Goal: Transaction & Acquisition: Purchase product/service

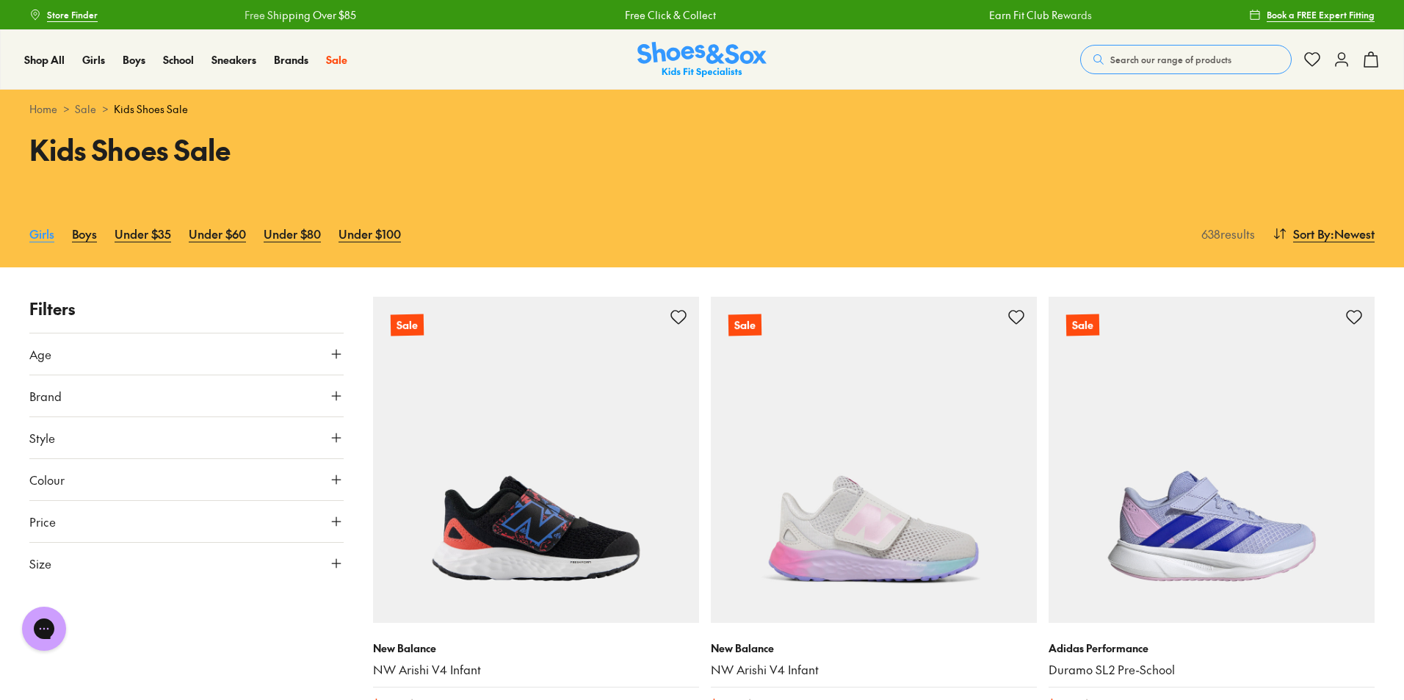
click at [51, 234] on link "Girls" at bounding box center [41, 233] width 25 height 32
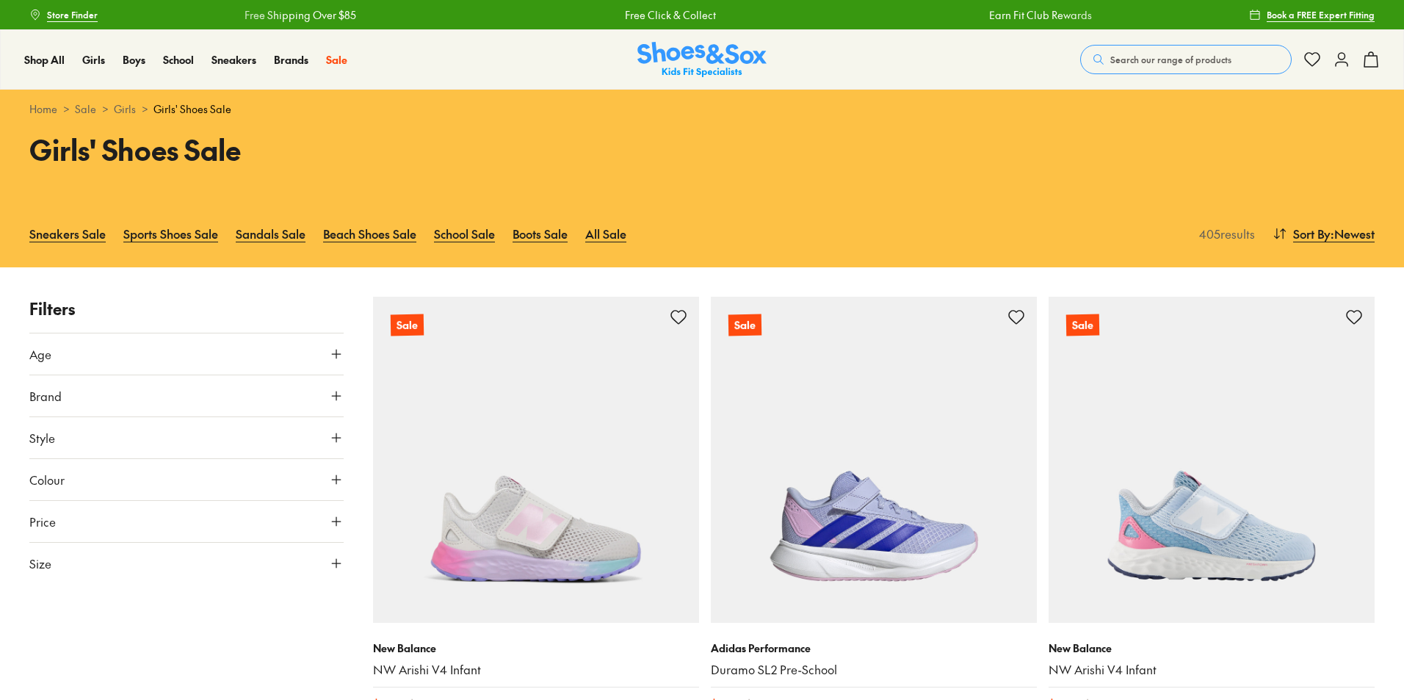
click at [242, 357] on button "Age" at bounding box center [186, 353] width 314 height 41
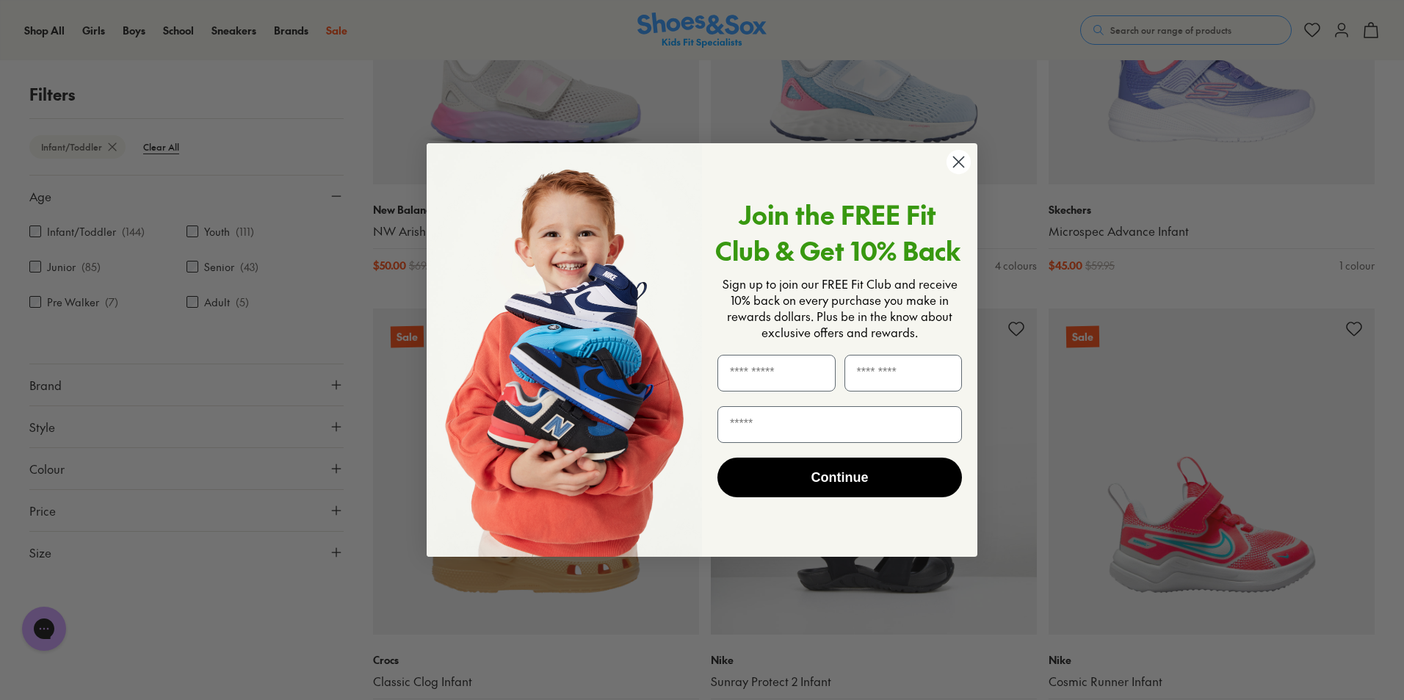
scroll to position [585, 0]
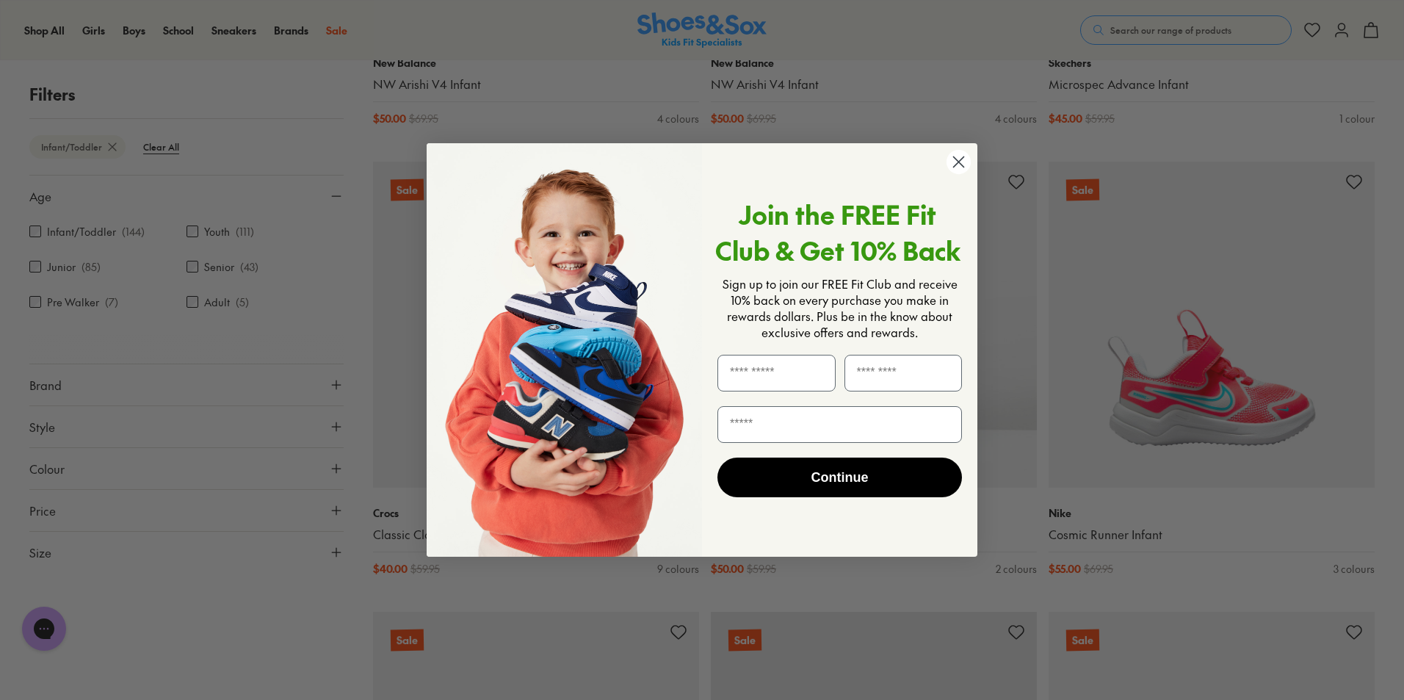
click at [966, 164] on circle "Close dialog" at bounding box center [959, 162] width 24 height 24
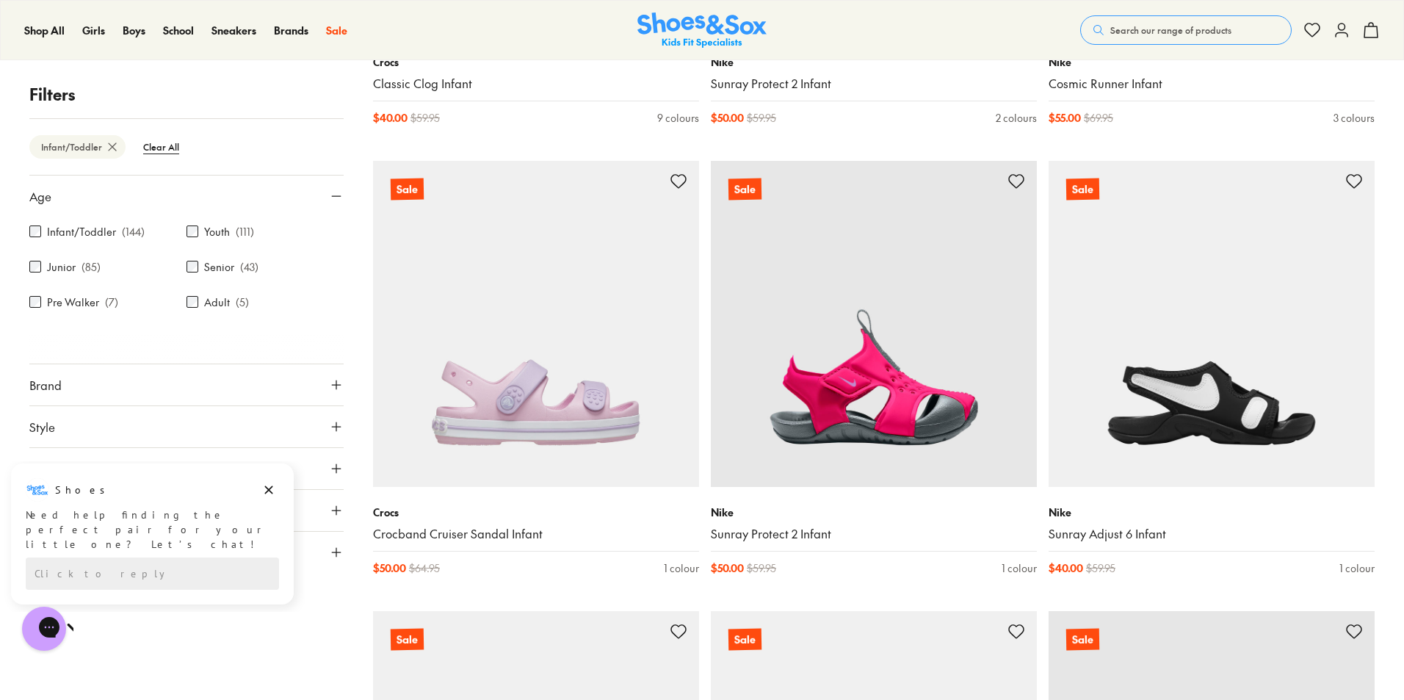
scroll to position [1125, 0]
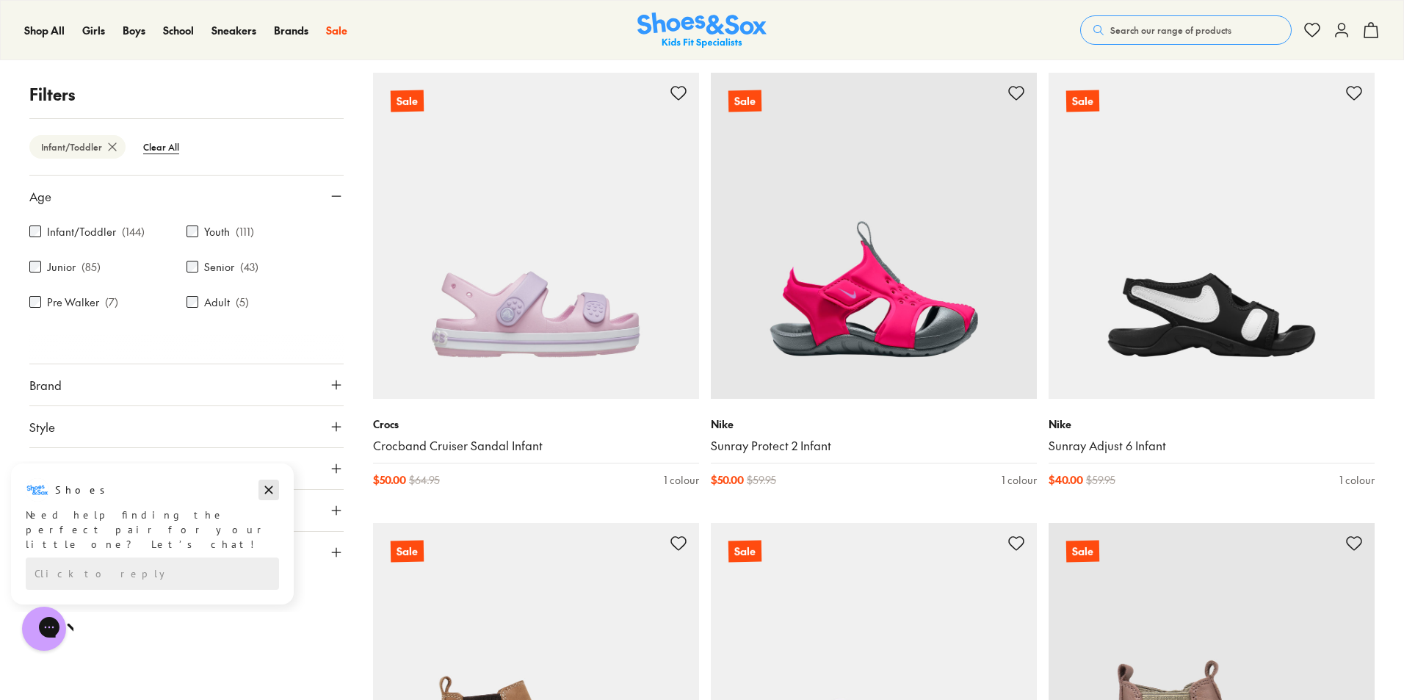
click at [266, 491] on icon "Dismiss campaign" at bounding box center [268, 490] width 15 height 18
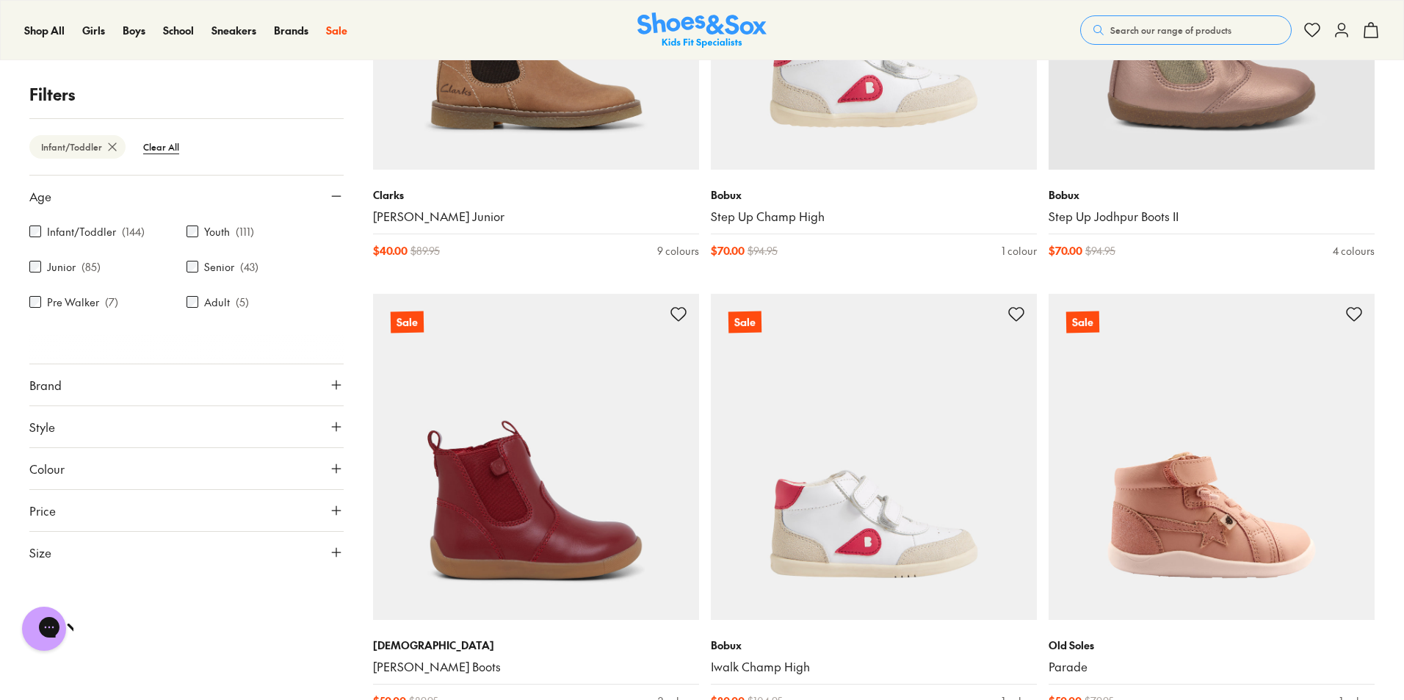
scroll to position [0, 0]
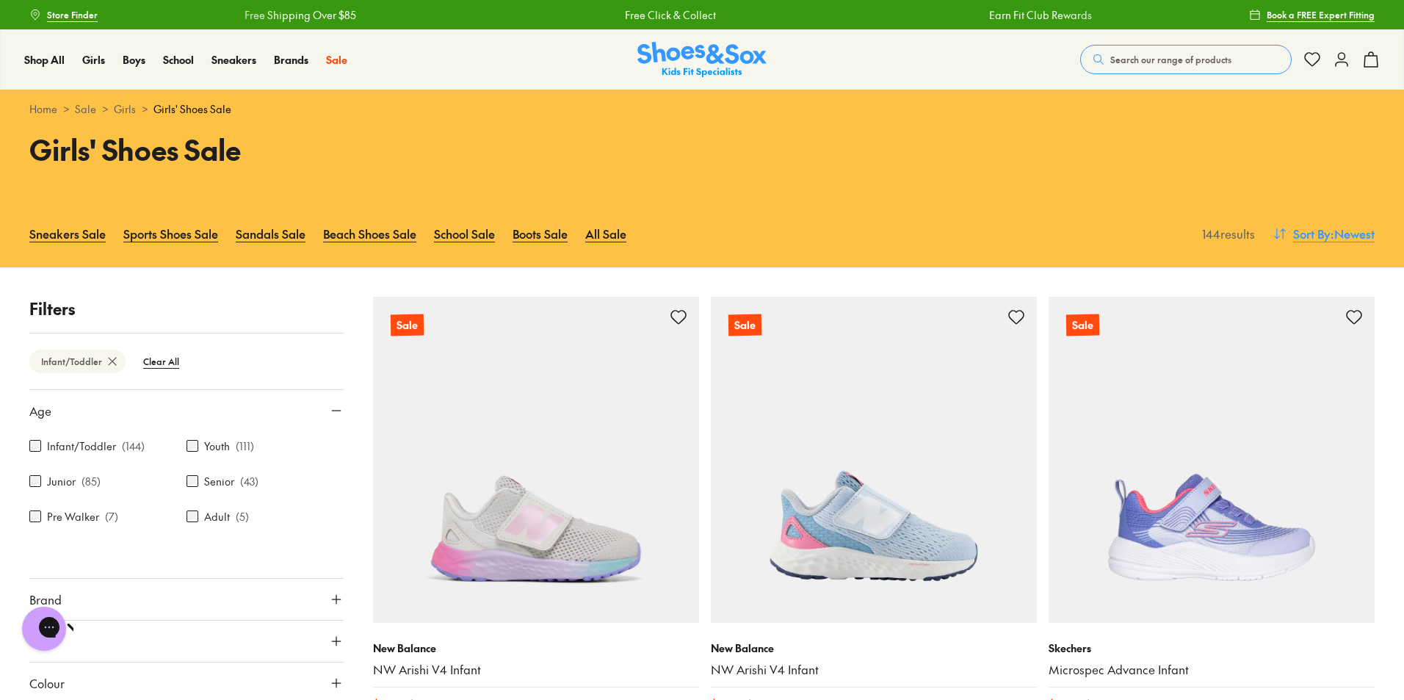
click at [1334, 236] on span ": Newest" at bounding box center [1353, 234] width 44 height 18
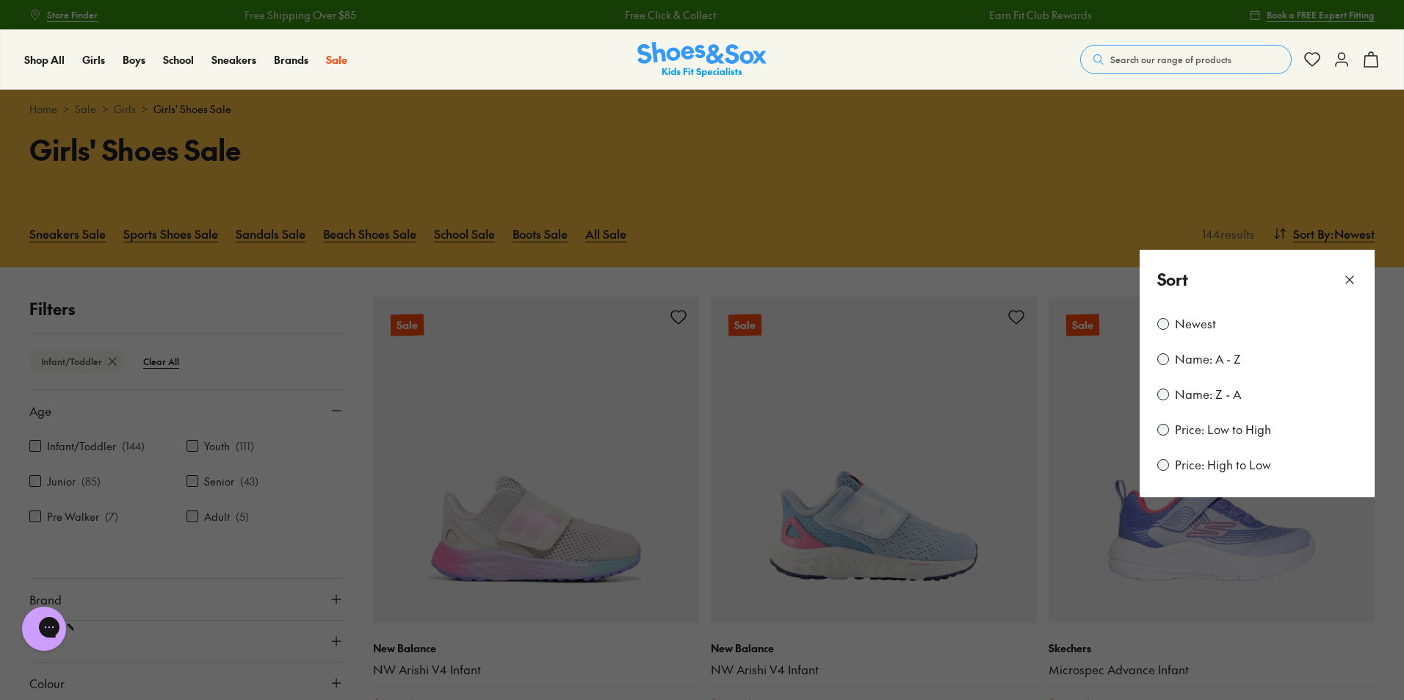
click at [1233, 434] on label "Price: Low to High" at bounding box center [1223, 430] width 96 height 16
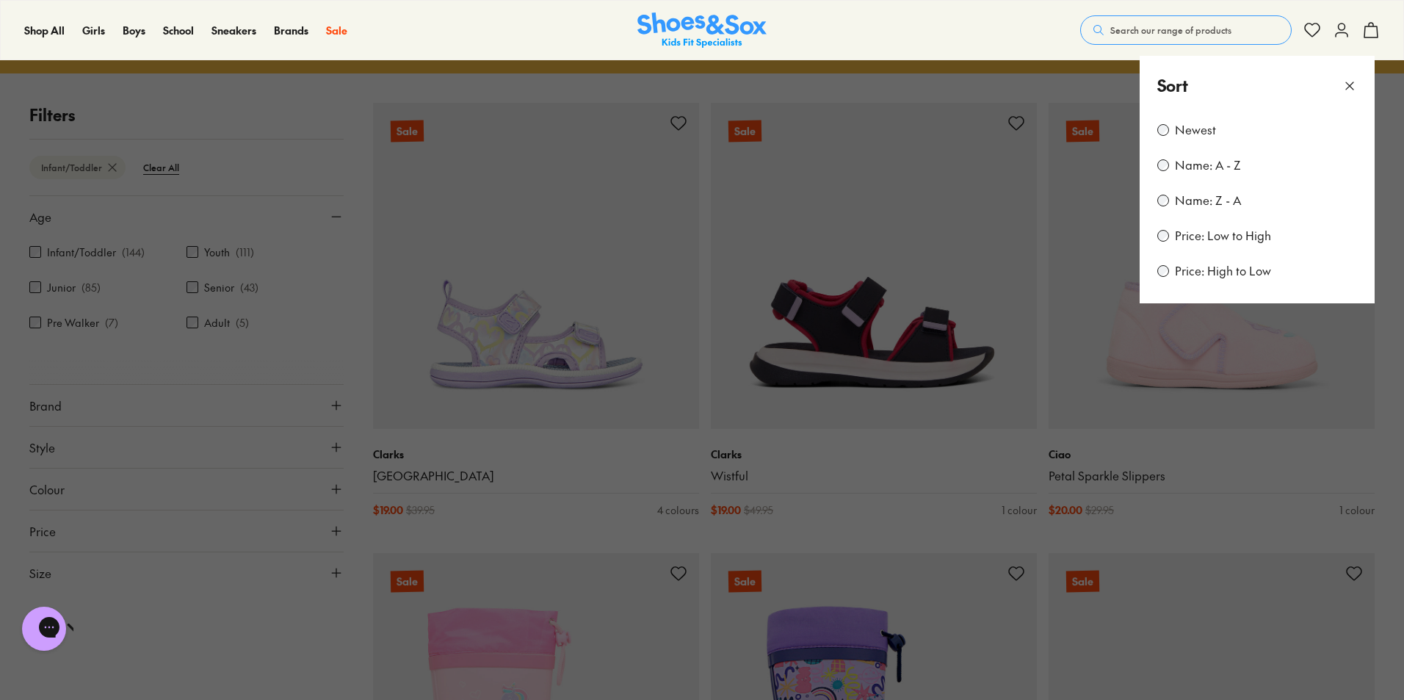
click at [1385, 366] on button at bounding box center [702, 350] width 1404 height 700
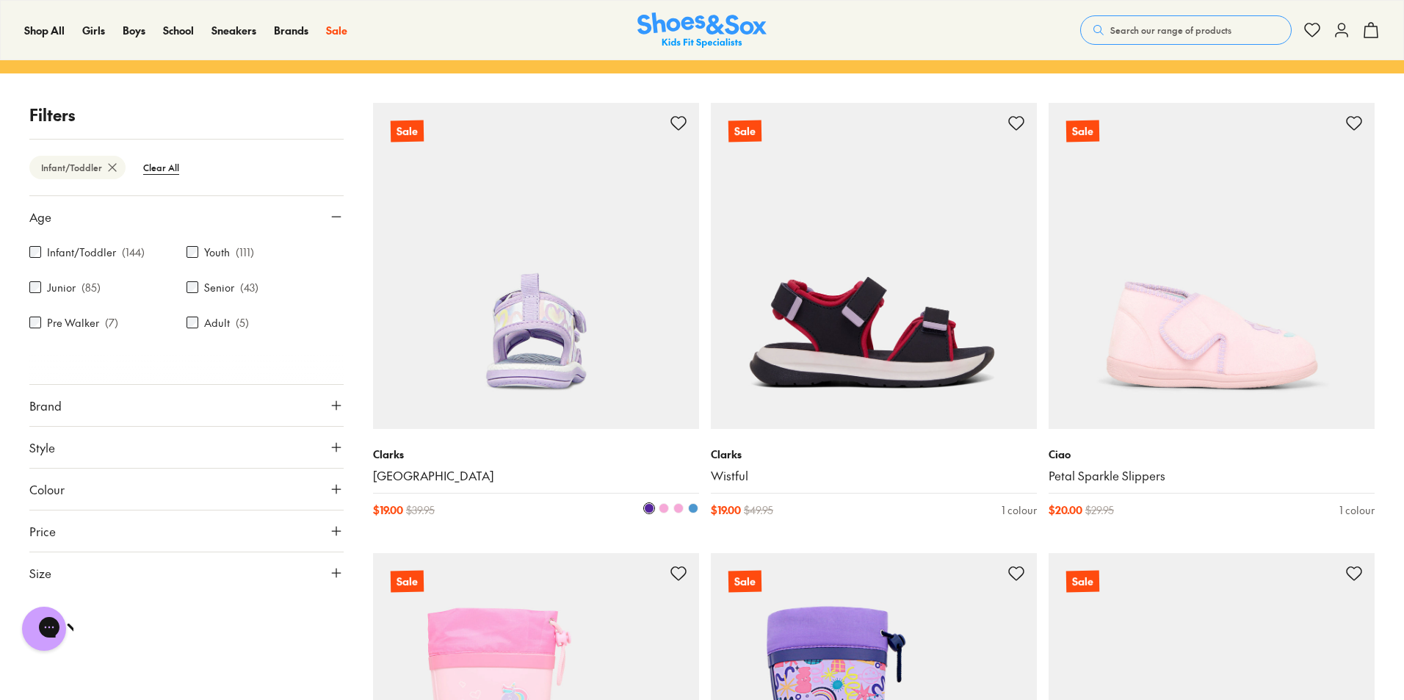
click at [578, 366] on img at bounding box center [536, 266] width 326 height 326
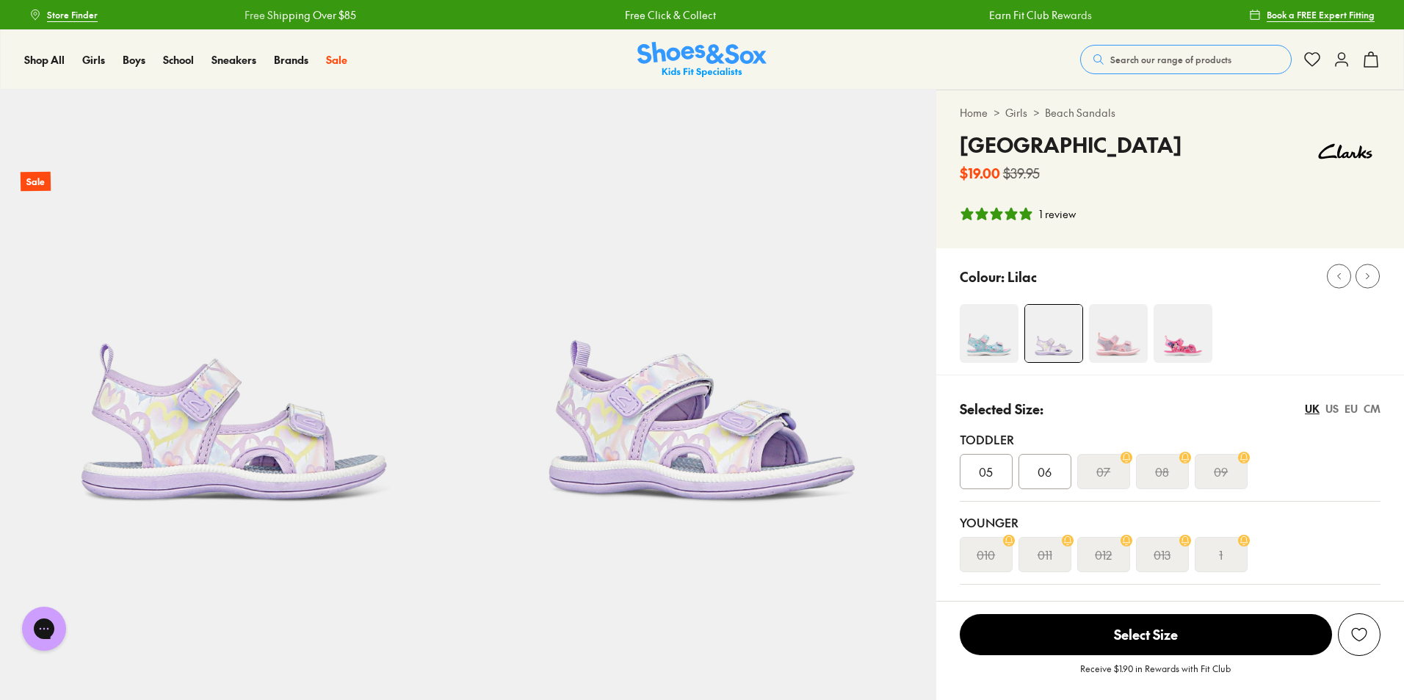
select select "*"
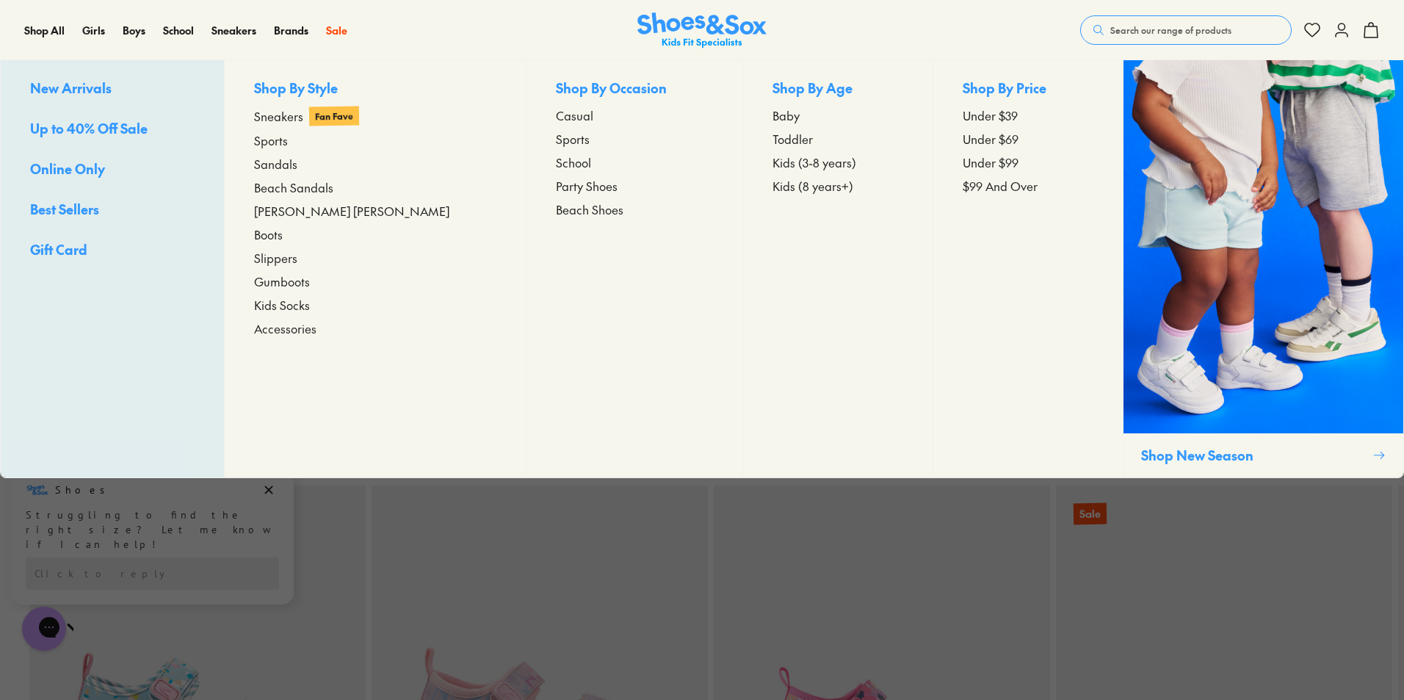
scroll to position [1126, 0]
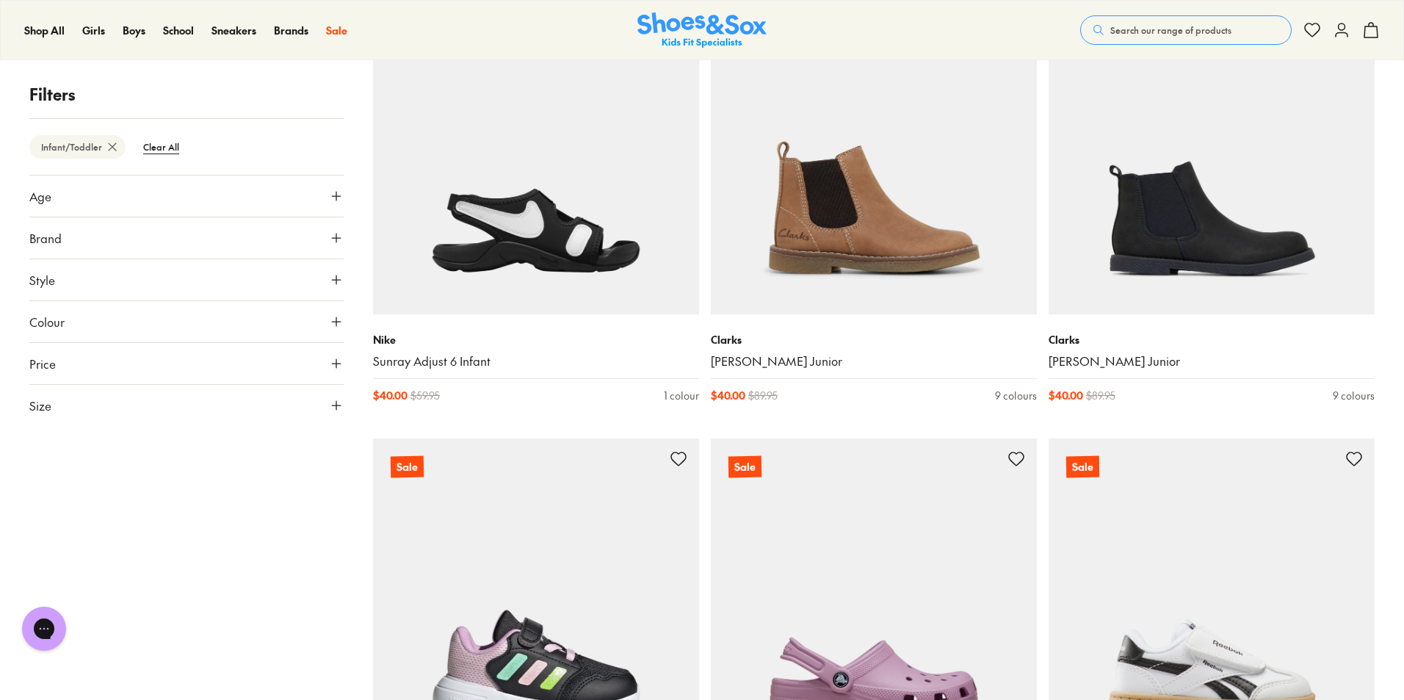
scroll to position [3803, 0]
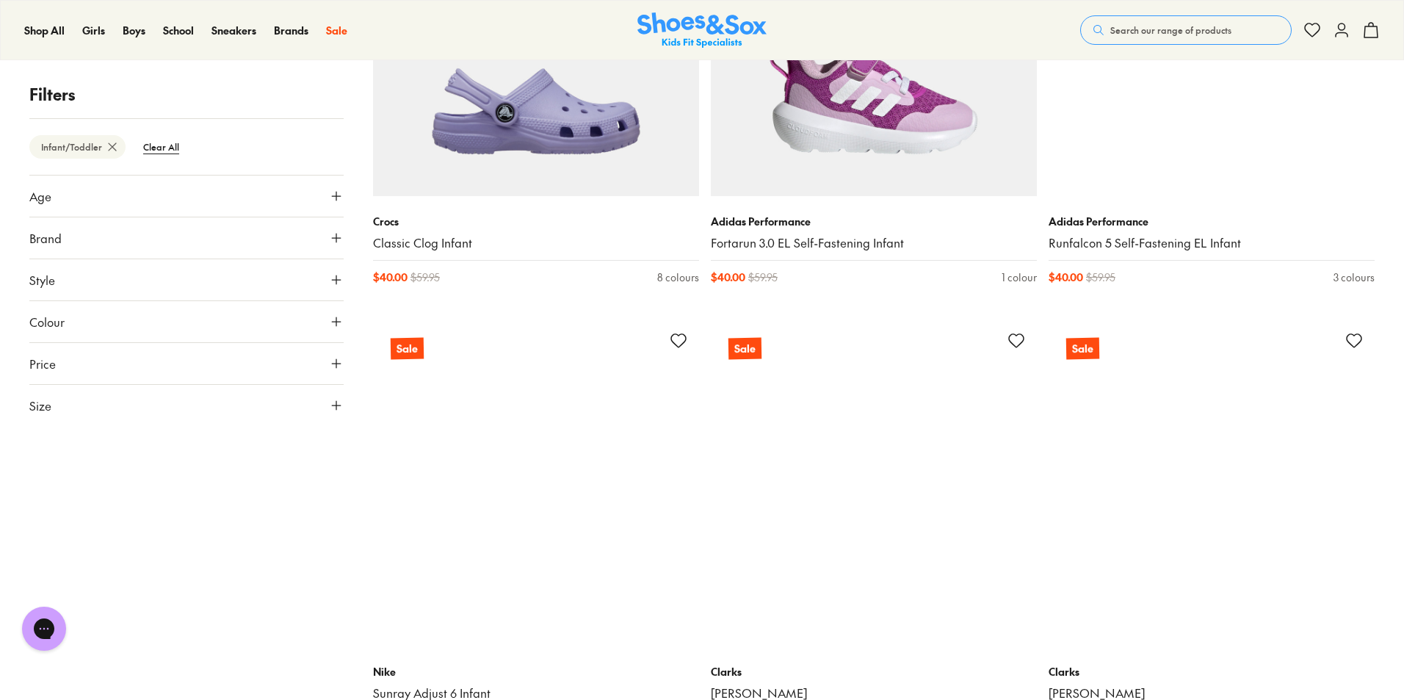
scroll to position [5223, 0]
